Goal: Find specific fact: Find specific fact

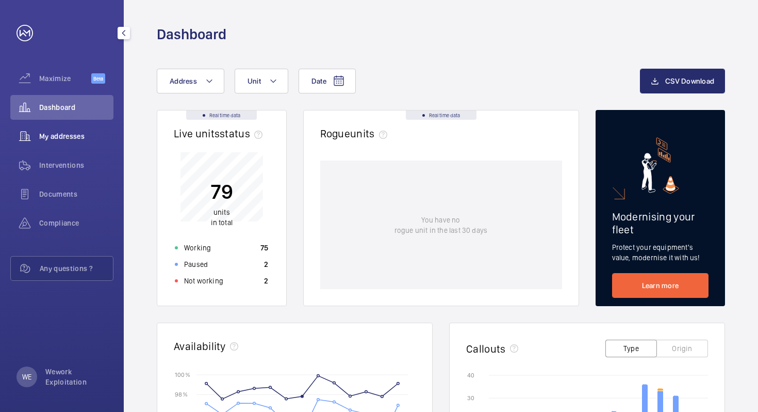
click at [53, 139] on span "My addresses" at bounding box center [76, 136] width 74 height 10
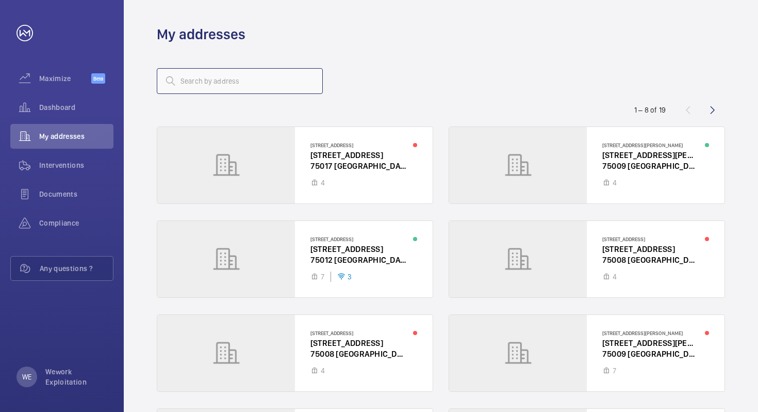
click at [242, 84] on input "text" at bounding box center [240, 81] width 166 height 26
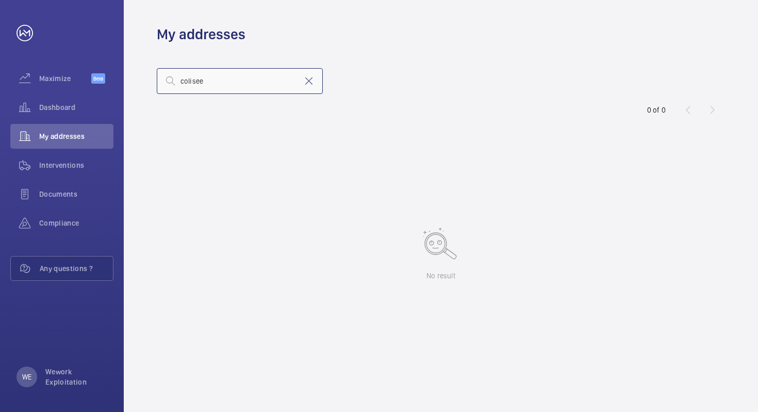
click at [252, 80] on input "colisee" at bounding box center [240, 81] width 166 height 26
type input "40"
click at [50, 119] on div "Dashboard" at bounding box center [61, 107] width 103 height 25
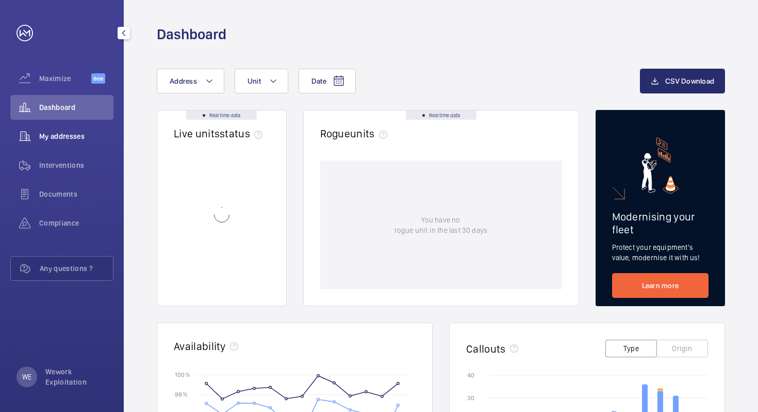
click at [60, 140] on span "My addresses" at bounding box center [76, 136] width 74 height 10
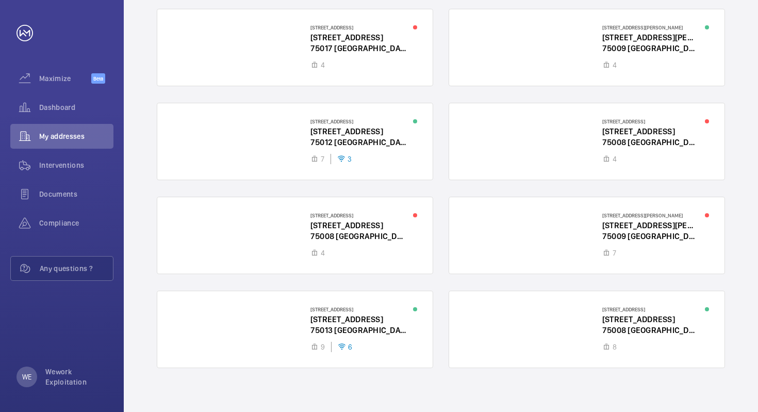
scroll to position [125, 0]
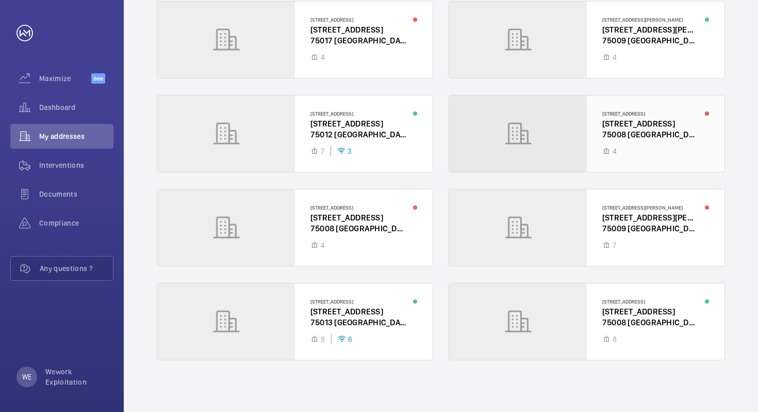
click at [552, 148] on div at bounding box center [586, 133] width 275 height 76
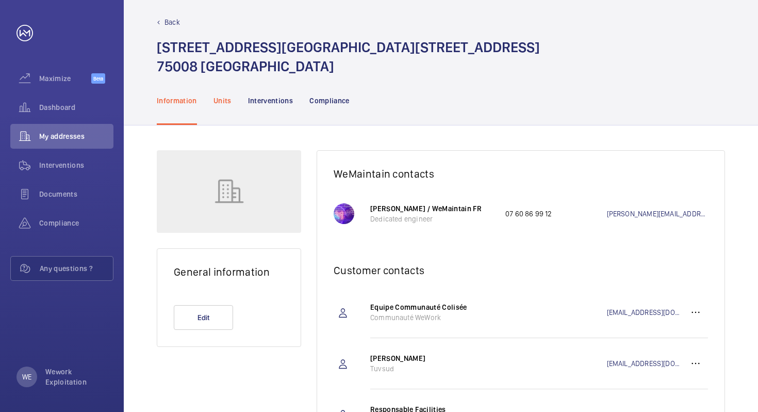
click at [218, 103] on p "Units" at bounding box center [223, 100] width 18 height 10
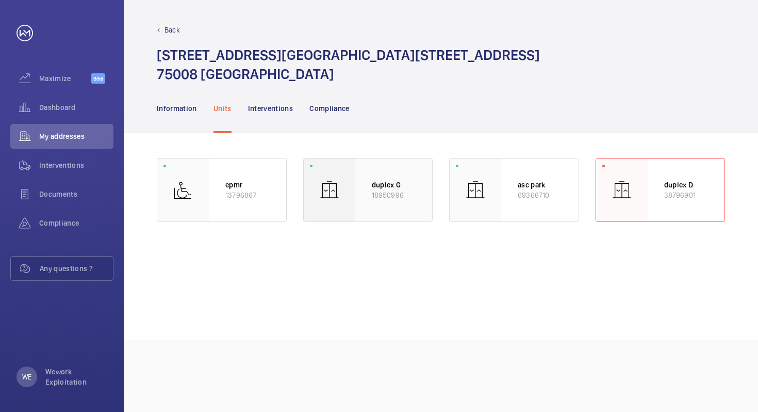
click at [383, 201] on div "duplex G 18950996" at bounding box center [393, 189] width 77 height 63
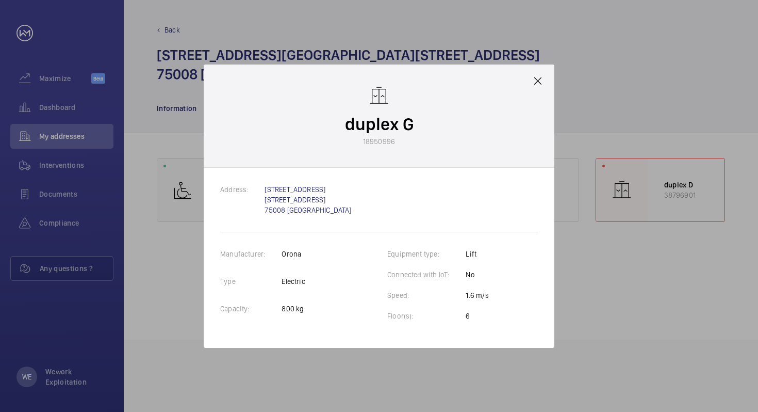
drag, startPoint x: 364, startPoint y: 141, endPoint x: 402, endPoint y: 139, distance: 38.2
click at [402, 139] on wm-front-client-platform-device-details "duplex G 18950996" at bounding box center [379, 115] width 69 height 61
drag, startPoint x: 364, startPoint y: 142, endPoint x: 399, endPoint y: 143, distance: 35.1
click at [399, 143] on wm-front-client-platform-device-details "duplex G 18950996" at bounding box center [379, 115] width 69 height 61
copy p "18950996"
